Goal: Task Accomplishment & Management: Manage account settings

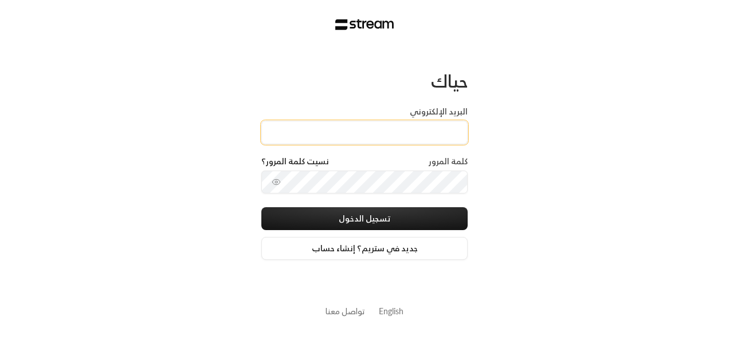
click at [284, 124] on input "البريد الإلكتروني" at bounding box center [364, 133] width 206 height 24
type input "[EMAIL_ADDRESS][DOMAIN_NAME]"
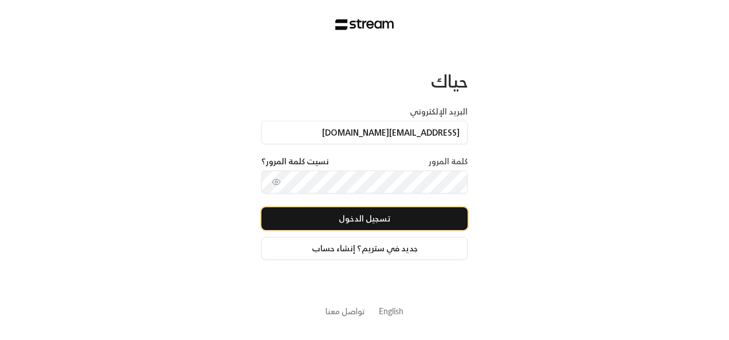
click at [365, 217] on button "تسجيل الدخول" at bounding box center [364, 218] width 206 height 23
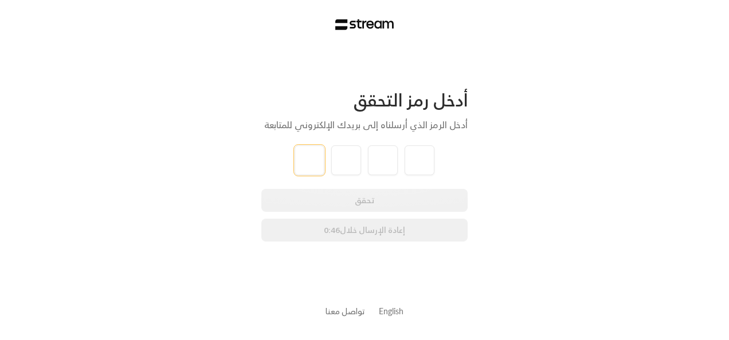
paste input "2"
type input "2"
type input "1"
type input "4"
type input "2"
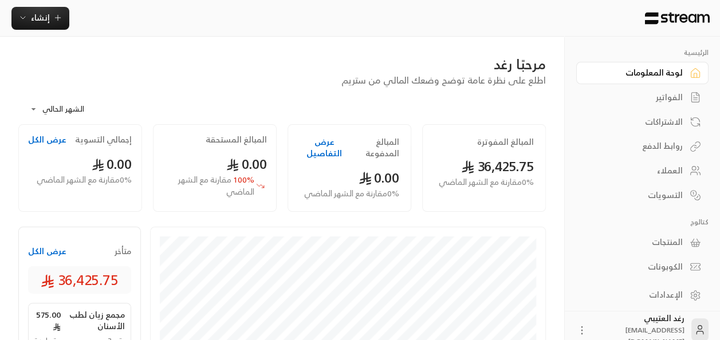
click at [653, 100] on div "الفواتير" at bounding box center [637, 97] width 92 height 11
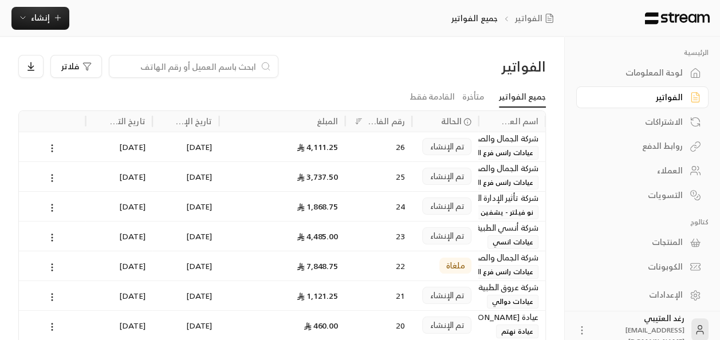
click at [650, 80] on link "لوحة المعلومات" at bounding box center [643, 73] width 132 height 22
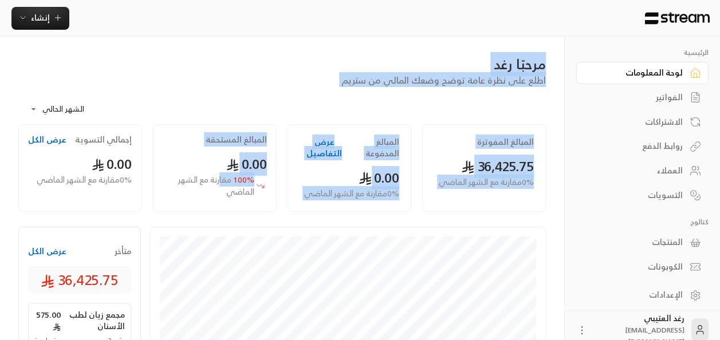
drag, startPoint x: 220, startPoint y: 186, endPoint x: 517, endPoint y: 19, distance: 340.3
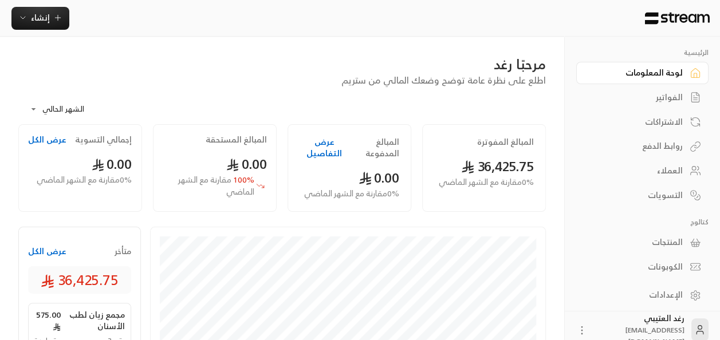
drag, startPoint x: 517, startPoint y: 19, endPoint x: 535, endPoint y: 16, distance: 18.7
click at [535, 16] on div "إنشاء" at bounding box center [282, 18] width 565 height 23
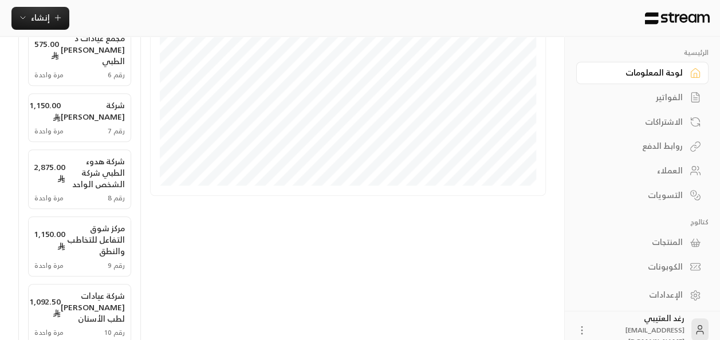
drag, startPoint x: 535, startPoint y: 25, endPoint x: 195, endPoint y: 367, distance: 482.3
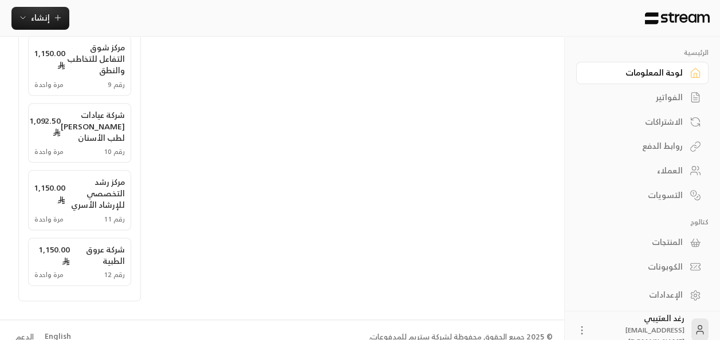
scroll to position [658, 0]
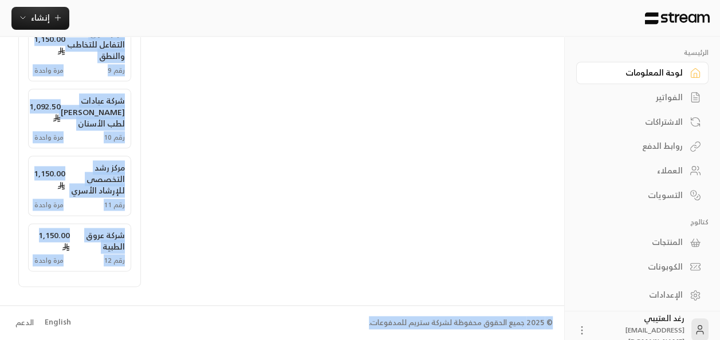
drag, startPoint x: 351, startPoint y: 326, endPoint x: 552, endPoint y: 274, distance: 207.8
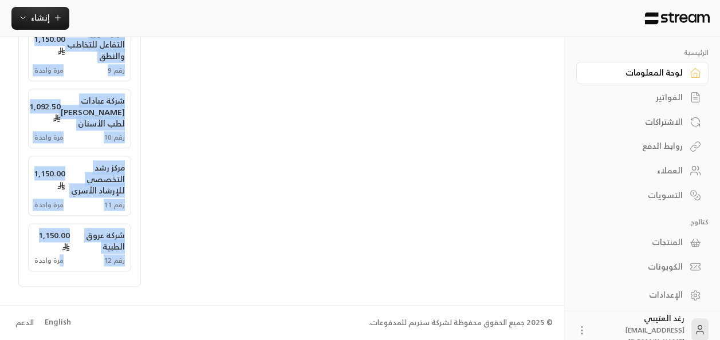
drag, startPoint x: 60, startPoint y: 271, endPoint x: 238, endPoint y: 50, distance: 283.2
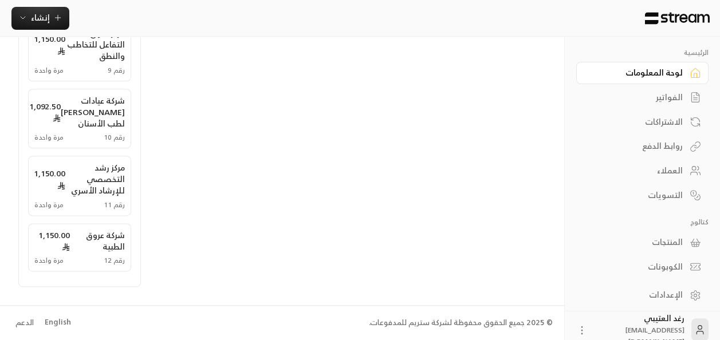
drag, startPoint x: 238, startPoint y: 50, endPoint x: 314, endPoint y: 110, distance: 96.8
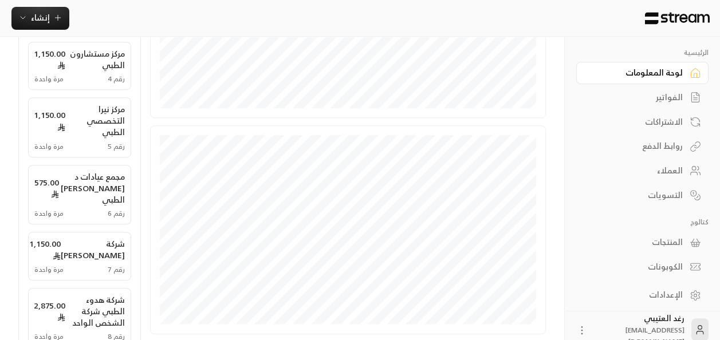
scroll to position [0, 0]
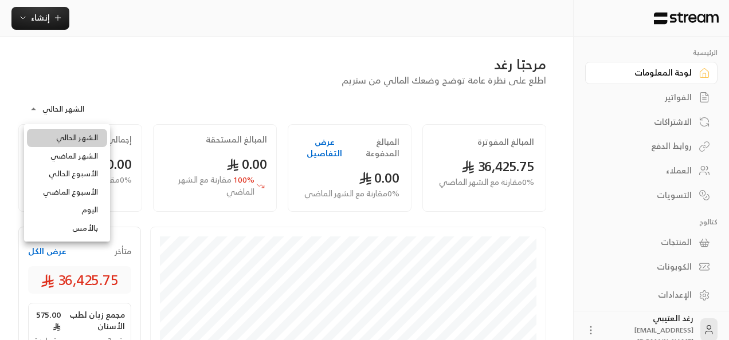
click at [75, 109] on body "**********" at bounding box center [364, 170] width 729 height 340
click at [310, 65] on div at bounding box center [364, 170] width 729 height 340
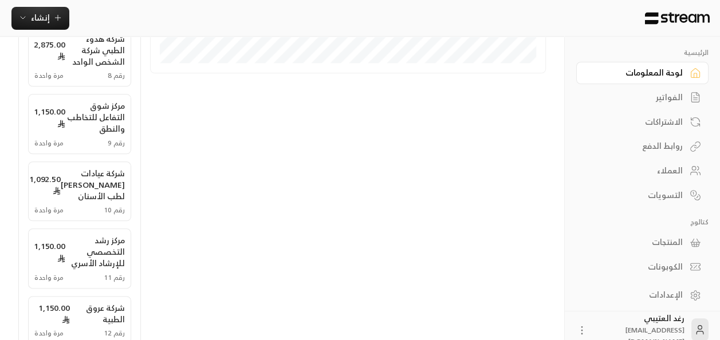
scroll to position [658, 0]
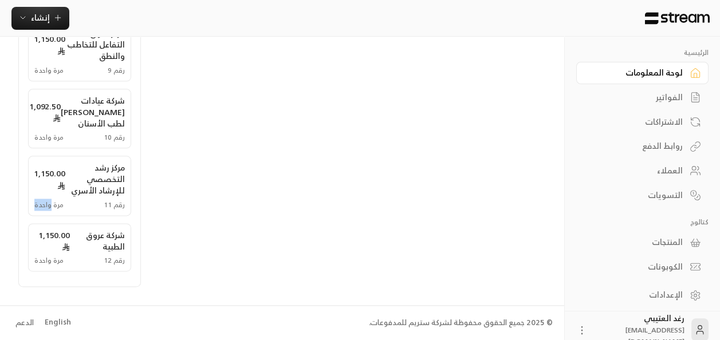
drag, startPoint x: 50, startPoint y: 210, endPoint x: 15, endPoint y: 209, distance: 35.5
click at [60, 205] on span "مرة واحدة" at bounding box center [48, 205] width 29 height 9
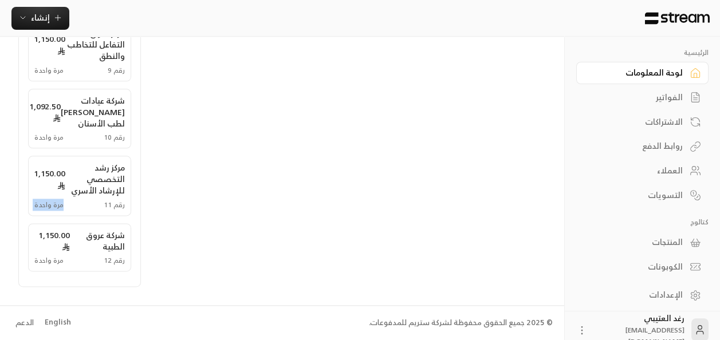
click at [60, 205] on span "مرة واحدة" at bounding box center [48, 205] width 29 height 9
drag, startPoint x: 60, startPoint y: 205, endPoint x: 49, endPoint y: 259, distance: 54.9
click at [49, 259] on span "مرة واحدة" at bounding box center [48, 260] width 29 height 9
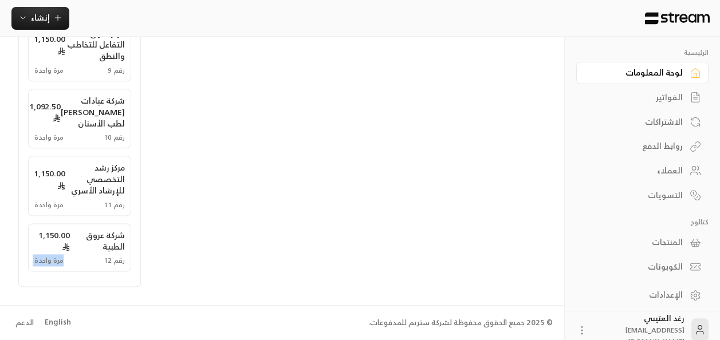
click at [49, 259] on span "مرة واحدة" at bounding box center [48, 260] width 29 height 9
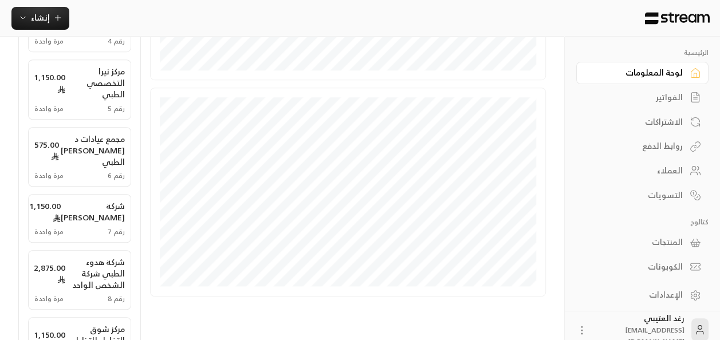
scroll to position [318, 0]
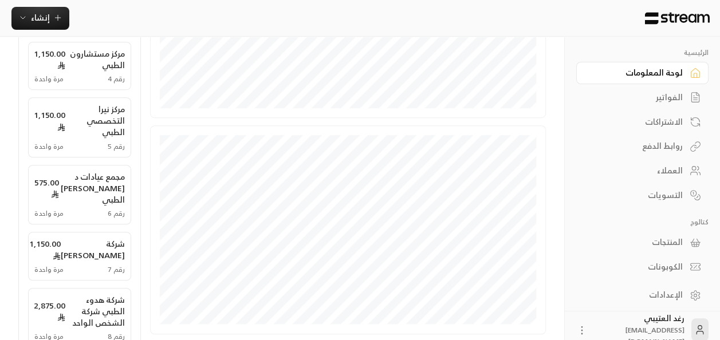
click at [50, 216] on span "مرة واحدة" at bounding box center [48, 213] width 29 height 9
click at [58, 144] on div "رقم 5 مرة واحدة" at bounding box center [79, 146] width 91 height 9
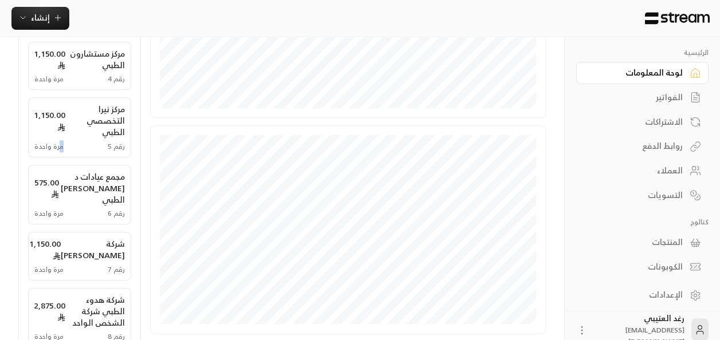
click at [58, 144] on span "مرة واحدة" at bounding box center [48, 146] width 29 height 9
drag, startPoint x: 58, startPoint y: 144, endPoint x: 68, endPoint y: 92, distance: 53.1
click at [68, 92] on div "مجمع زيان لطب الأسنان 575.00 رقم 3 مرة واحدة مركز مستشارون الطبي 1,150.00 رقم 4…" at bounding box center [79, 296] width 103 height 620
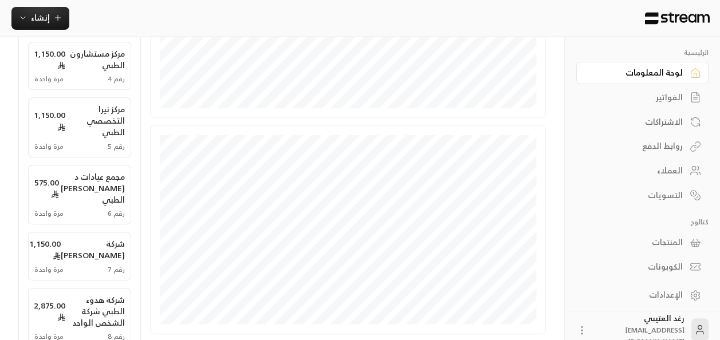
drag, startPoint x: 68, startPoint y: 92, endPoint x: 179, endPoint y: 28, distance: 128.2
click at [179, 28] on div "إنشاء" at bounding box center [282, 18] width 565 height 23
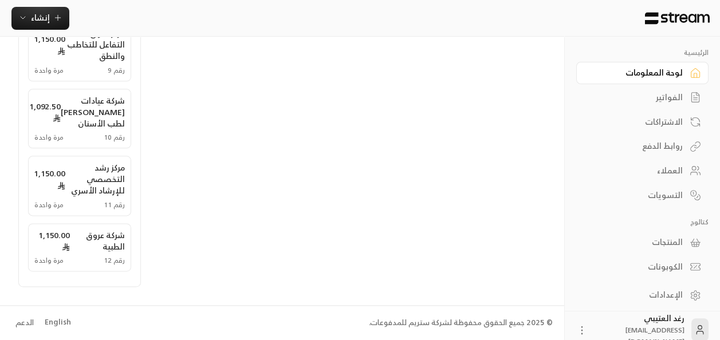
scroll to position [0, 0]
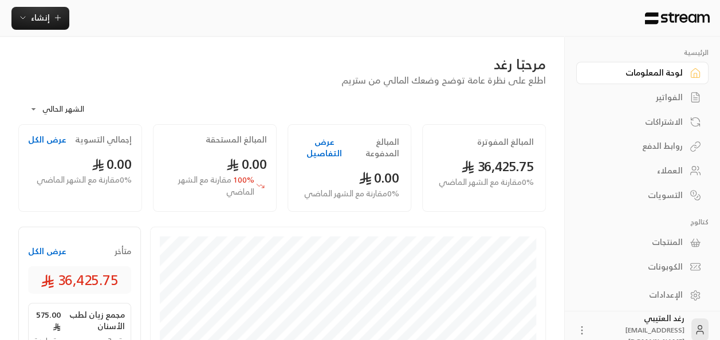
click at [639, 99] on div "الفواتير" at bounding box center [637, 97] width 92 height 11
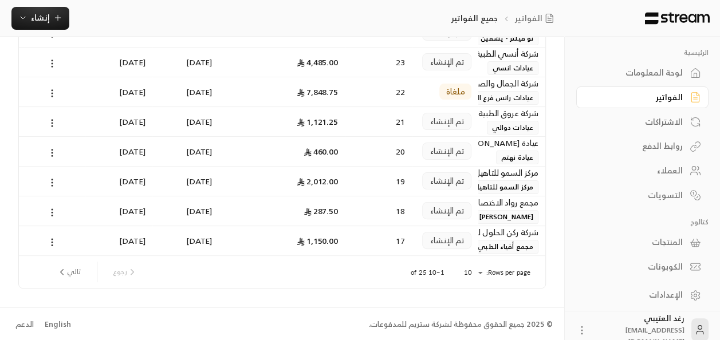
scroll to position [175, 0]
click at [83, 269] on button "تالي" at bounding box center [68, 271] width 33 height 19
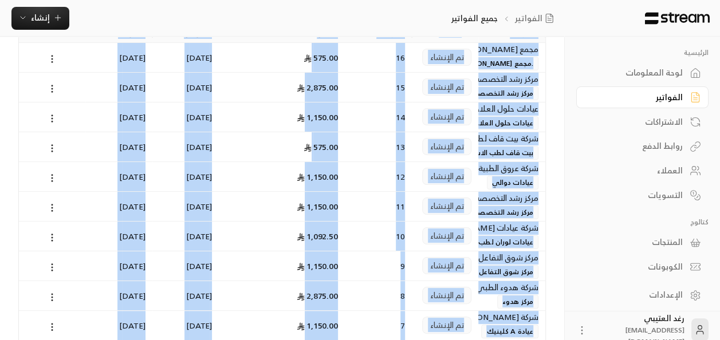
scroll to position [0, 0]
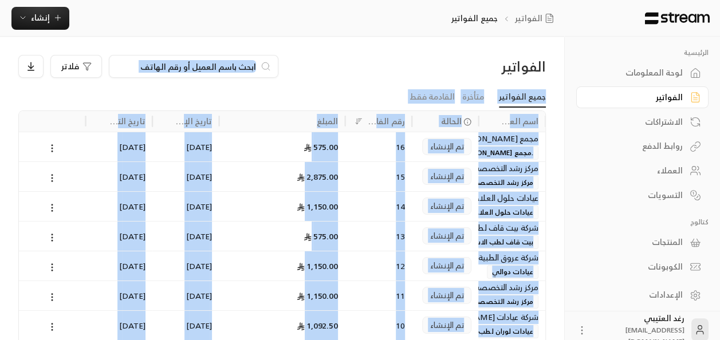
drag, startPoint x: 382, startPoint y: 282, endPoint x: 425, endPoint y: -9, distance: 294.3
click at [425, 0] on html "الرئيسية لوحة المعلومات الفواتير الاشتراكات روابط الدفع العملاء التسويات كتالوج…" at bounding box center [360, 170] width 720 height 340
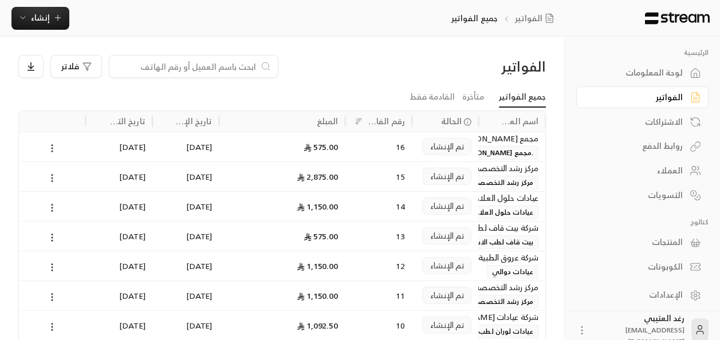
drag, startPoint x: 425, startPoint y: -9, endPoint x: 210, endPoint y: 28, distance: 218.6
click at [210, 28] on div "الفواتير جميع الفواتير إنشاء" at bounding box center [282, 18] width 565 height 23
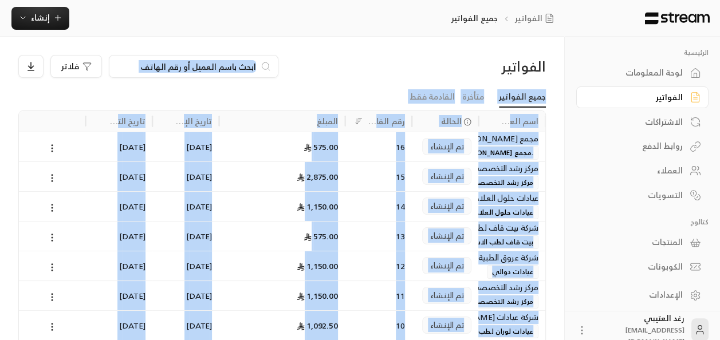
drag, startPoint x: 293, startPoint y: 305, endPoint x: 404, endPoint y: -13, distance: 336.8
click at [404, 0] on html "الرئيسية لوحة المعلومات الفواتير الاشتراكات روابط الدفع العملاء التسويات كتالوج…" at bounding box center [360, 170] width 720 height 340
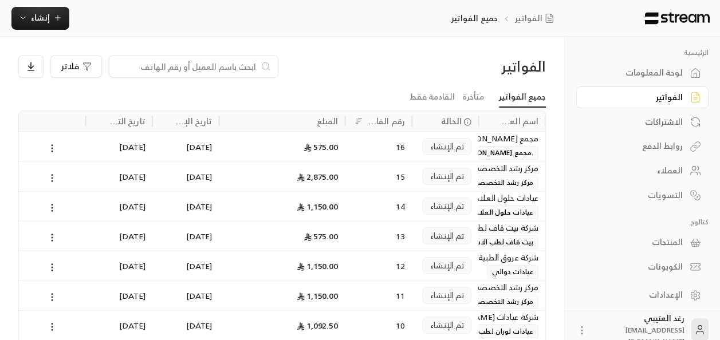
drag, startPoint x: 404, startPoint y: -13, endPoint x: 206, endPoint y: 29, distance: 202.2
click at [206, 29] on div "الفواتير جميع الفواتير إنشاء" at bounding box center [282, 18] width 565 height 23
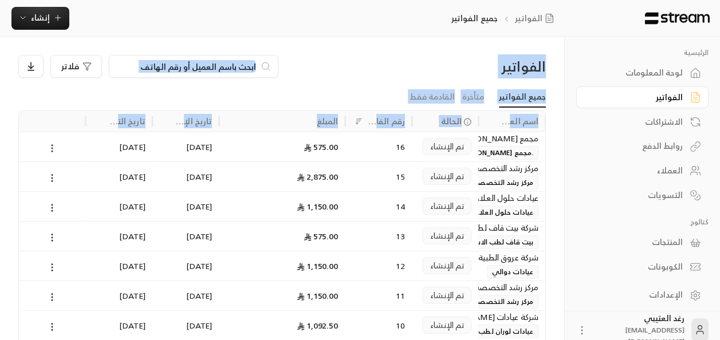
scroll to position [175, 0]
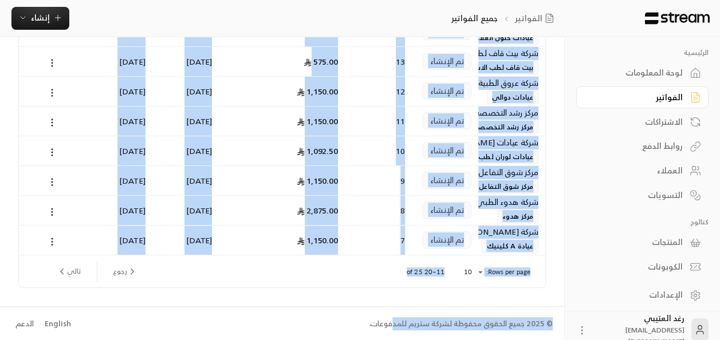
drag, startPoint x: 410, startPoint y: 11, endPoint x: 397, endPoint y: 370, distance: 358.5
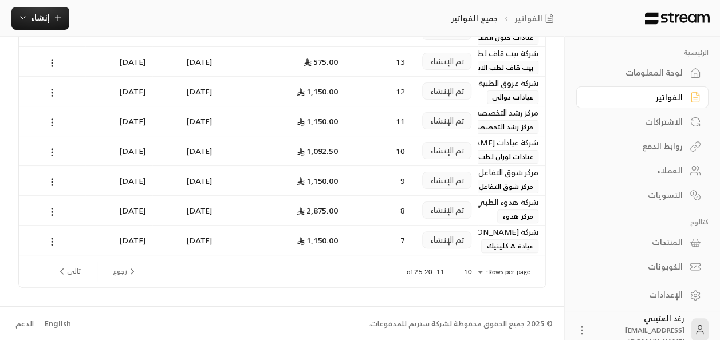
click at [220, 314] on div "© 2025 جميع الحقوق محفوظة لشركة ستريم للمدفوعات. English الدعم" at bounding box center [282, 324] width 542 height 34
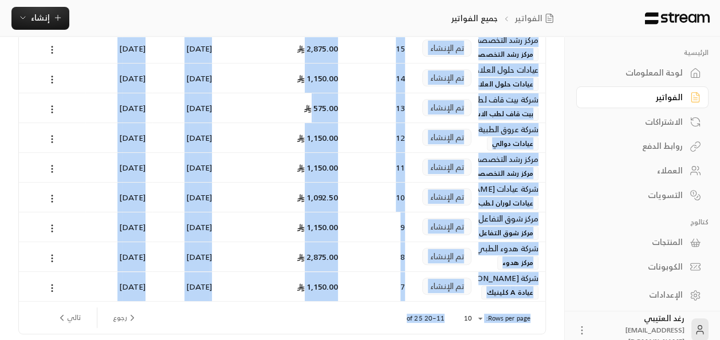
scroll to position [0, 0]
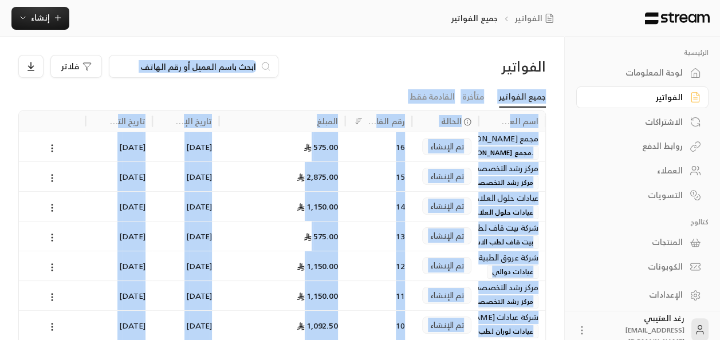
drag, startPoint x: 220, startPoint y: 314, endPoint x: 455, endPoint y: -19, distance: 407.7
click at [455, 0] on html "الرئيسية لوحة المعلومات الفواتير الاشتراكات روابط الدفع العملاء التسويات كتالوج…" at bounding box center [360, 170] width 720 height 340
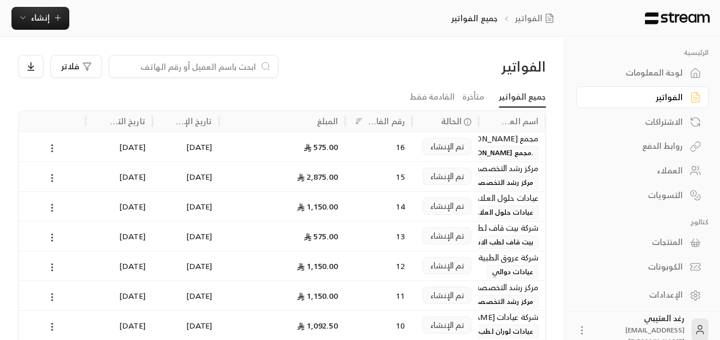
drag, startPoint x: 455, startPoint y: -19, endPoint x: 264, endPoint y: 36, distance: 198.1
click at [264, 36] on div "الفواتير جميع الفواتير إنشاء" at bounding box center [282, 18] width 565 height 37
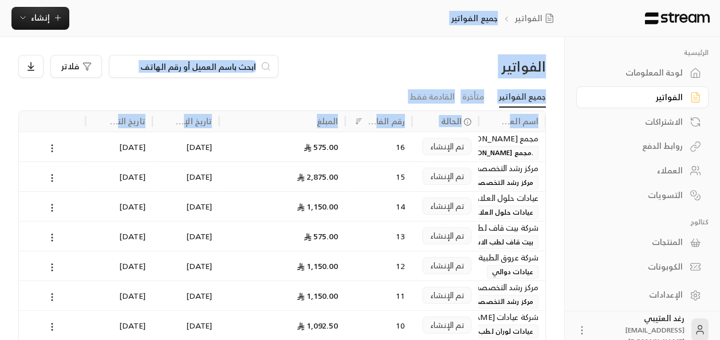
drag, startPoint x: 514, startPoint y: 26, endPoint x: 158, endPoint y: 353, distance: 483.2
click at [158, 340] on html "الرئيسية لوحة المعلومات الفواتير الاشتراكات روابط الدفع العملاء التسويات كتالوج…" at bounding box center [360, 170] width 720 height 340
click at [361, 39] on div "الفواتير فلاتر جميع الفواتير متأخرة القادمة فقط اسم العميل الحالة رقم الفاتورة …" at bounding box center [282, 259] width 565 height 445
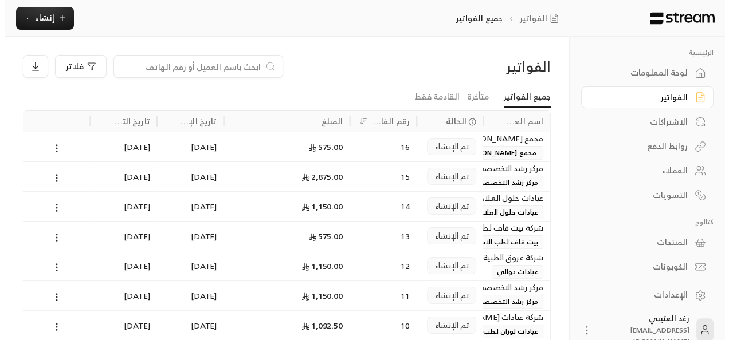
scroll to position [175, 0]
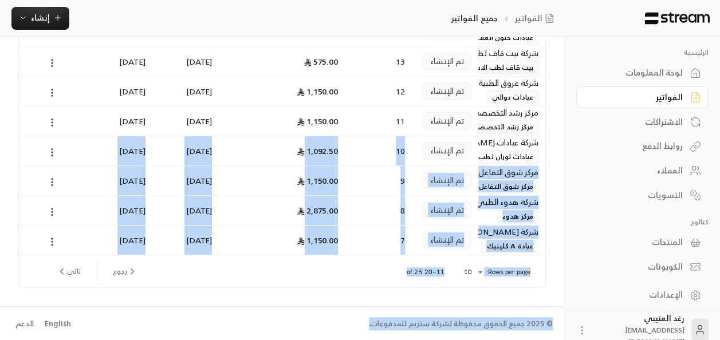
drag, startPoint x: 319, startPoint y: 307, endPoint x: 407, endPoint y: 135, distance: 193.3
click at [407, 135] on div "الفواتير جميع الفواتير إنشاء الفواتير فلاتر جميع الفواتير متأخرة القادمة فقط اس…" at bounding box center [282, 83] width 565 height 516
click at [304, 288] on div "الفواتير فلاتر جميع الفواتير متأخرة القادمة فقط اسم العميل الحالة رقم الفاتورة …" at bounding box center [282, 84] width 565 height 445
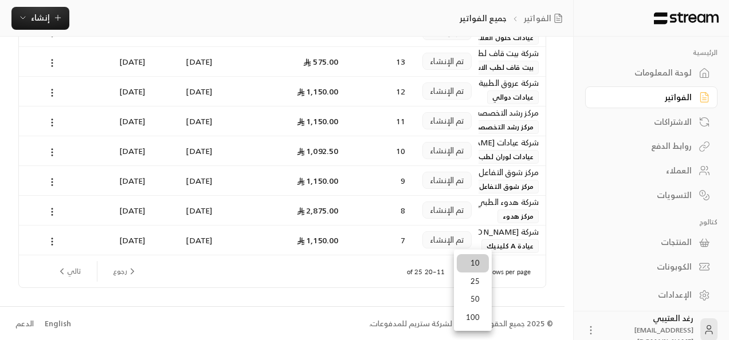
click at [476, 318] on li "100" at bounding box center [473, 318] width 32 height 18
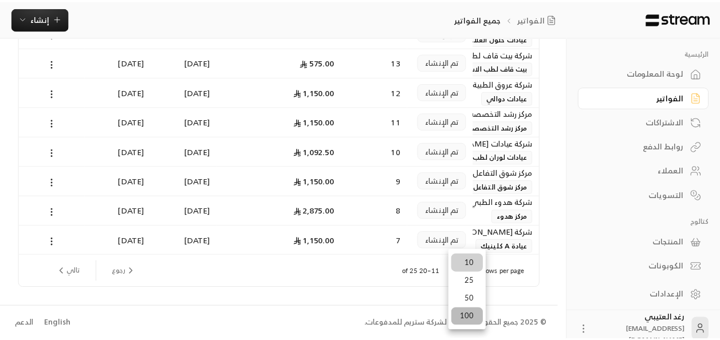
scroll to position [0, 0]
